Goal: Task Accomplishment & Management: Complete application form

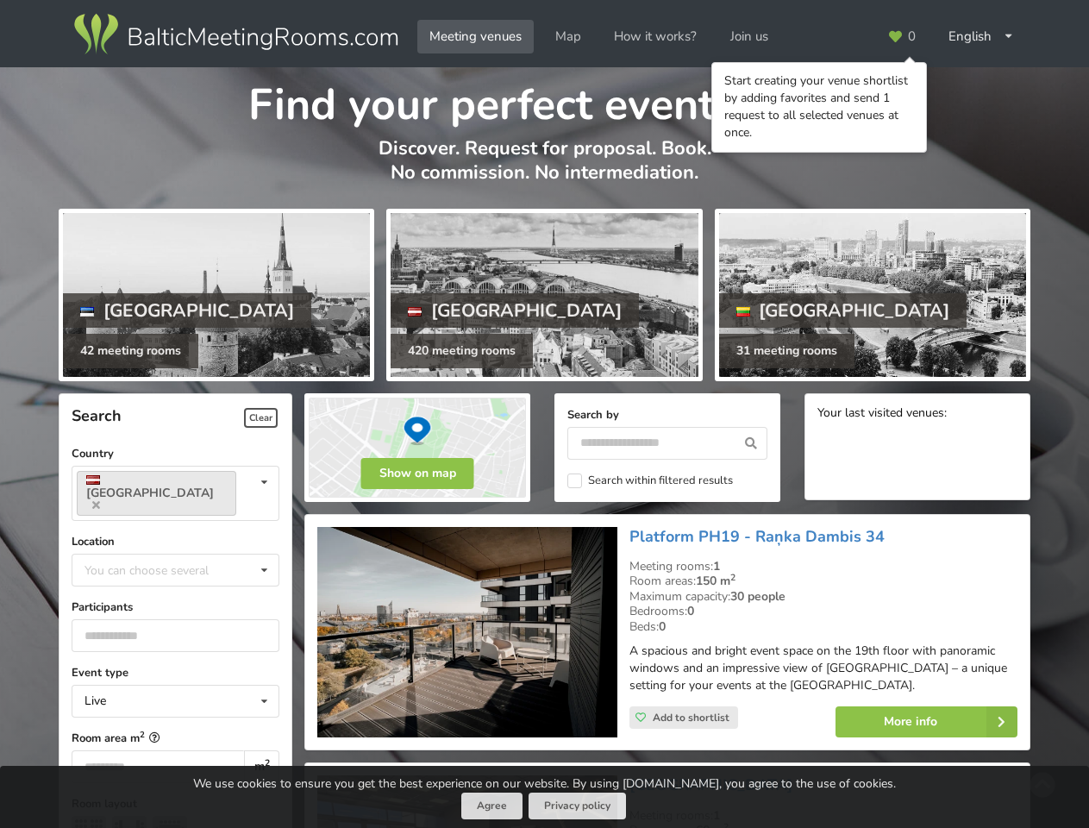
click at [902, 36] on icon at bounding box center [895, 36] width 16 height 13
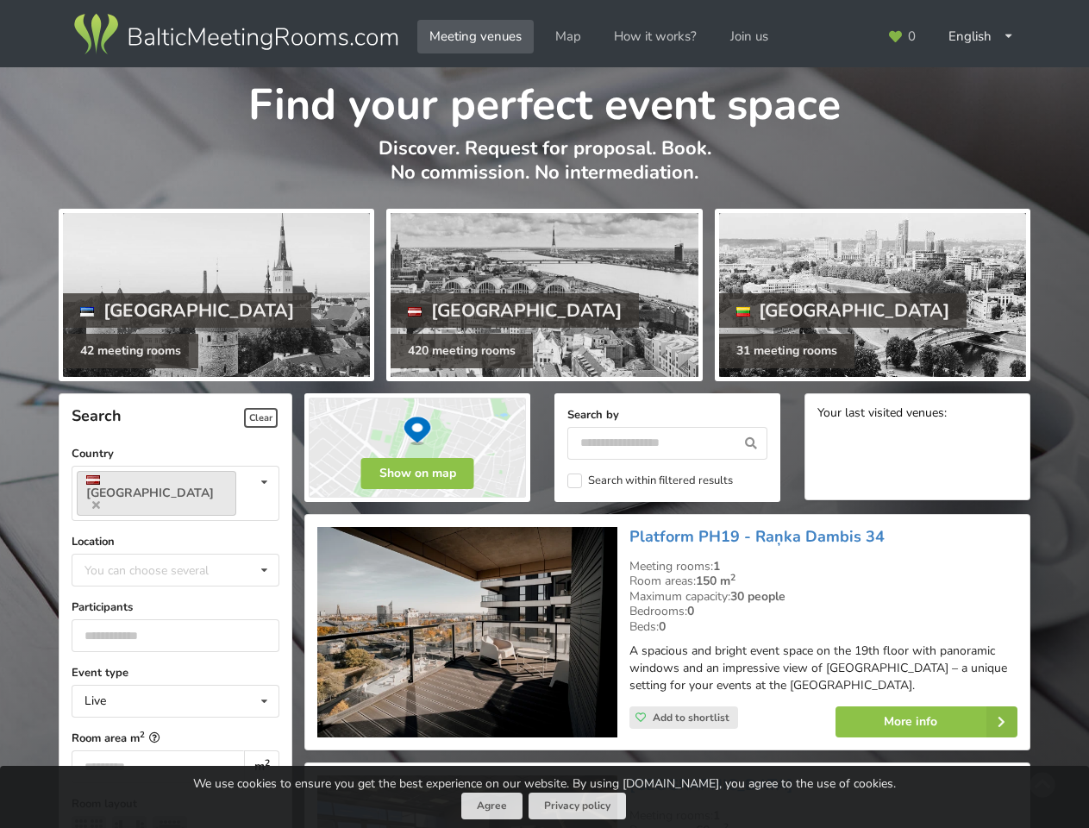
click at [981, 36] on div "English Русский Latviešu" at bounding box center [981, 37] width 90 height 34
click at [260, 417] on span "Clear" at bounding box center [261, 418] width 34 height 20
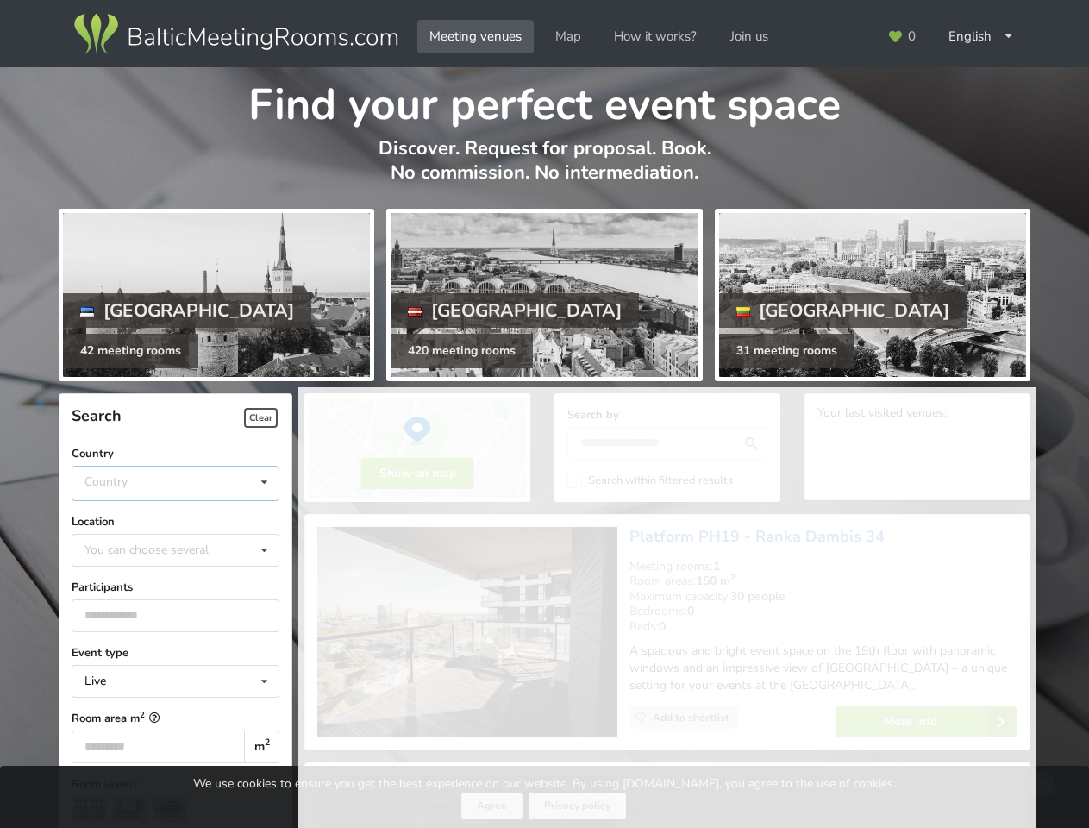
click at [175, 482] on div "Country Estonia Latvia Lithuania" at bounding box center [176, 483] width 208 height 35
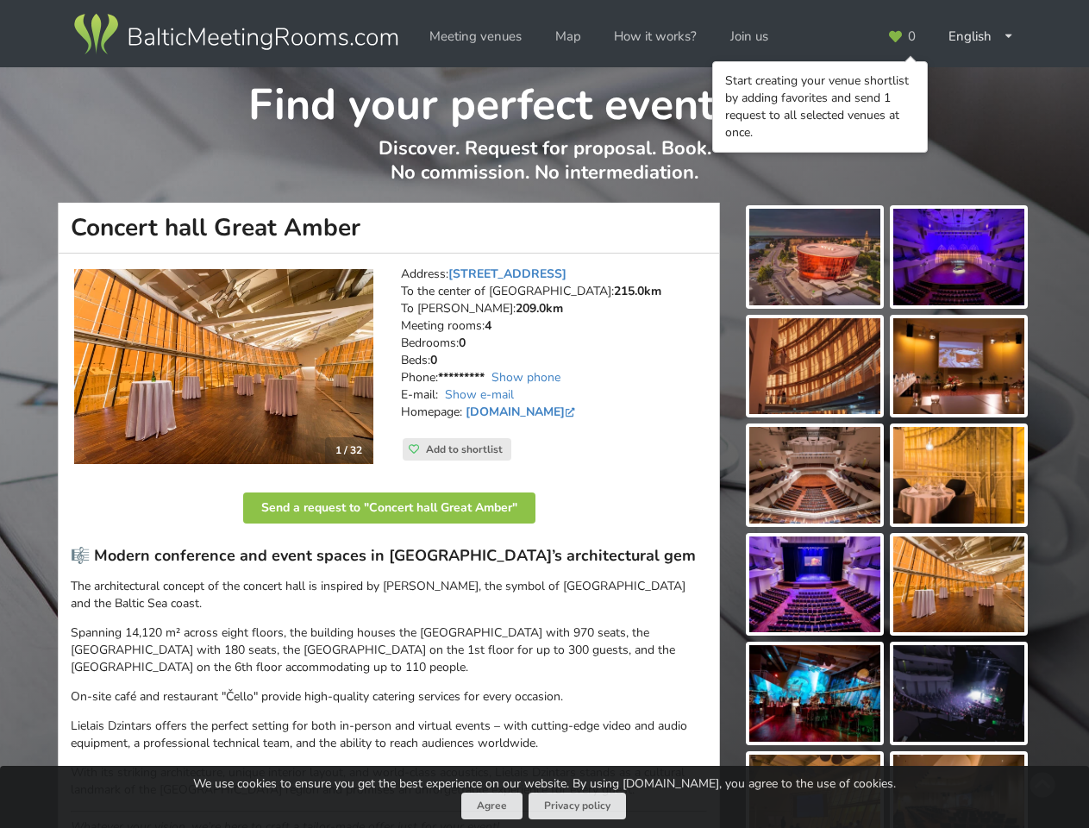
click at [902, 36] on icon at bounding box center [895, 36] width 16 height 13
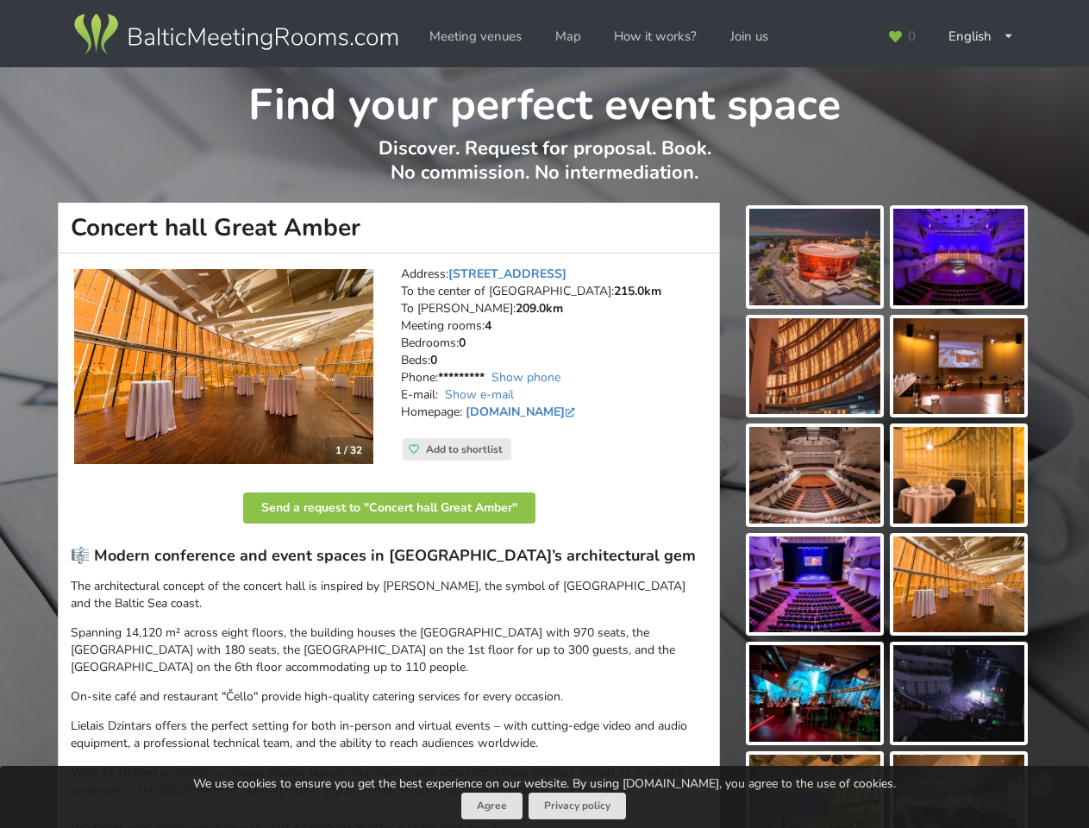
click at [981, 36] on div "English Русский Latviešu" at bounding box center [981, 37] width 90 height 34
click at [457, 449] on span "Add to shortlist" at bounding box center [464, 449] width 77 height 14
click at [389, 508] on button "Send a request to "Concert hall Great Amber"" at bounding box center [389, 507] width 292 height 31
